Goal: Transaction & Acquisition: Obtain resource

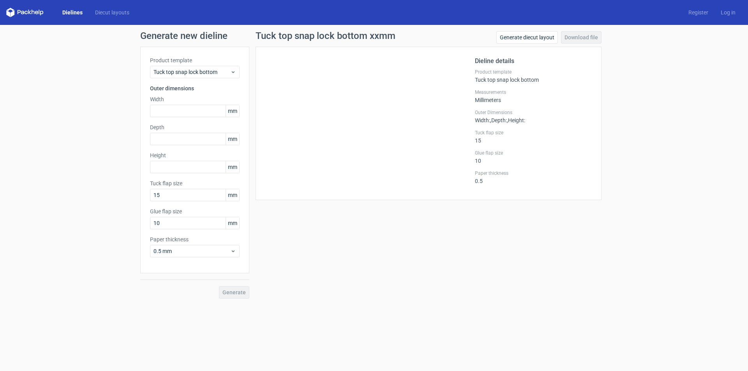
click at [75, 12] on link "Dielines" at bounding box center [72, 13] width 33 height 8
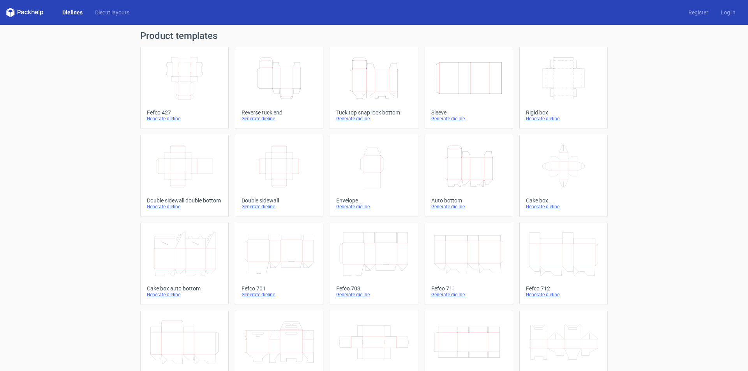
click at [361, 120] on div "Generate dieline" at bounding box center [373, 119] width 75 height 6
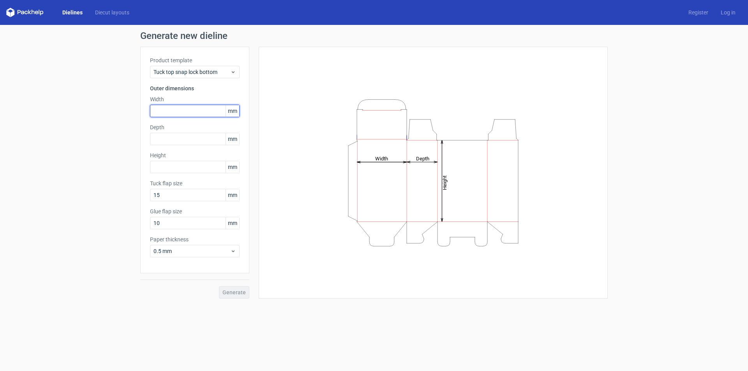
click at [182, 114] on input "text" at bounding box center [195, 111] width 90 height 12
type input "36"
click at [158, 140] on input "text" at bounding box center [195, 139] width 90 height 12
type input "36"
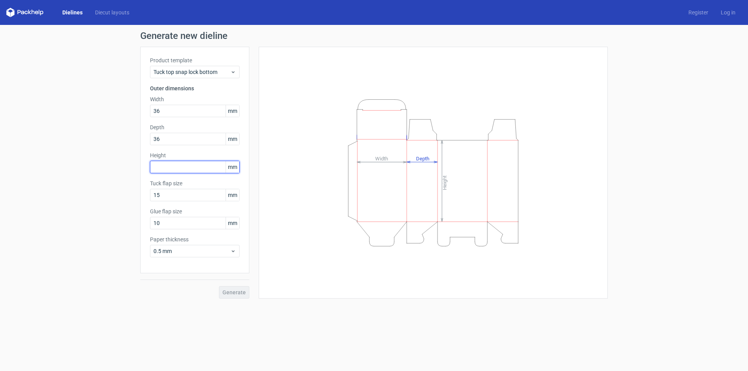
click at [169, 167] on input "text" at bounding box center [195, 167] width 90 height 12
type input "86"
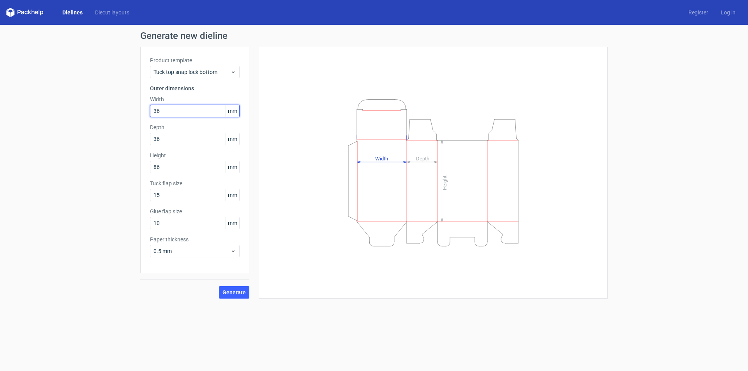
drag, startPoint x: 166, startPoint y: 110, endPoint x: 152, endPoint y: 103, distance: 16.2
click at [56, 113] on div "Generate new dieline Product template Tuck top snap lock bottom Outer dimension…" at bounding box center [374, 165] width 748 height 280
type input "37"
drag, startPoint x: 99, startPoint y: 150, endPoint x: 74, endPoint y: 151, distance: 24.9
click at [75, 150] on div "Generate new dieline Product template Tuck top snap lock bottom Outer dimension…" at bounding box center [374, 165] width 748 height 280
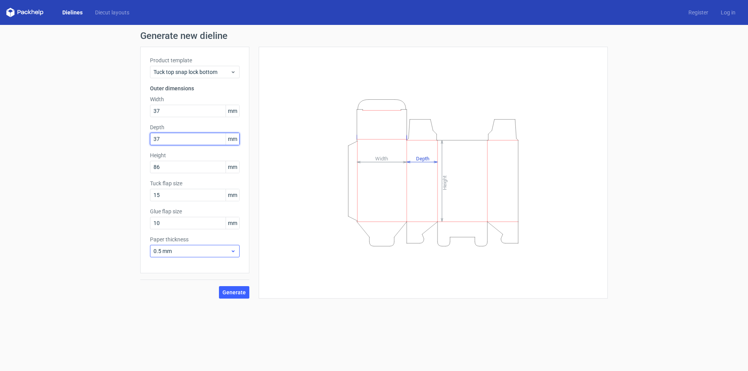
type input "37"
click at [188, 253] on span "0.5 mm" at bounding box center [191, 251] width 77 height 8
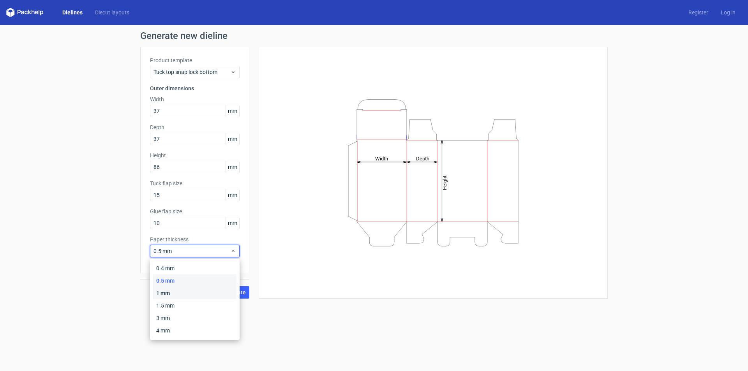
click at [176, 296] on div "1 mm" at bounding box center [194, 293] width 83 height 12
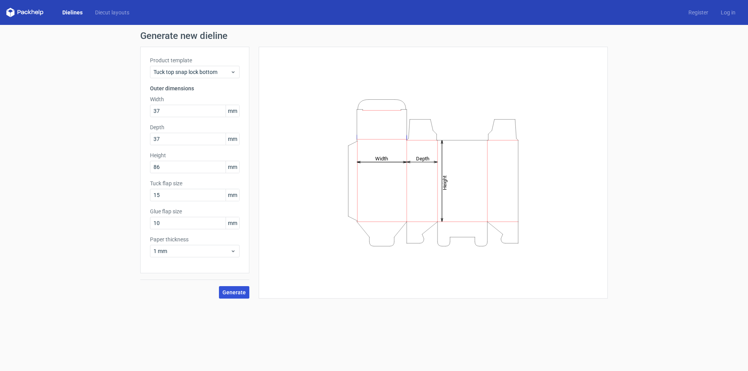
click at [229, 293] on span "Generate" at bounding box center [233, 292] width 23 height 5
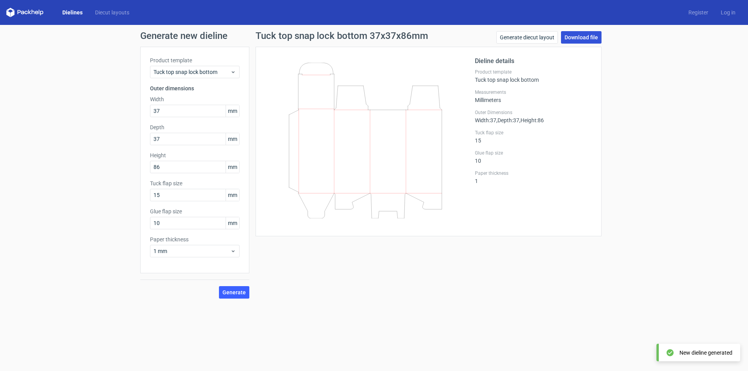
click at [579, 39] on link "Download file" at bounding box center [581, 37] width 40 height 12
